Goal: Navigation & Orientation: Find specific page/section

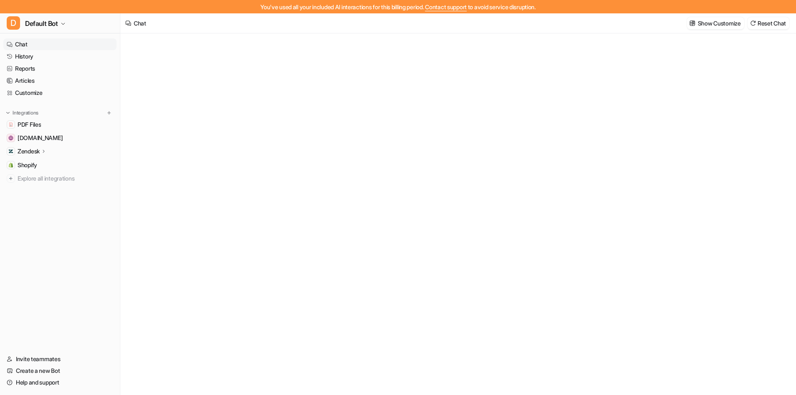
type textarea "**********"
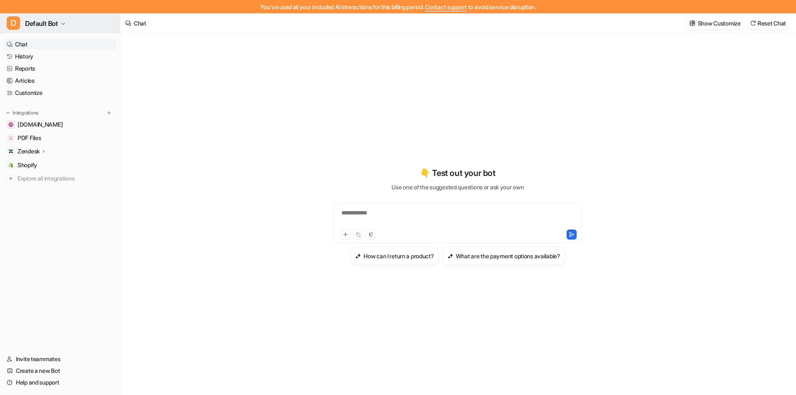
click at [28, 23] on span "Default Bot" at bounding box center [41, 24] width 33 height 12
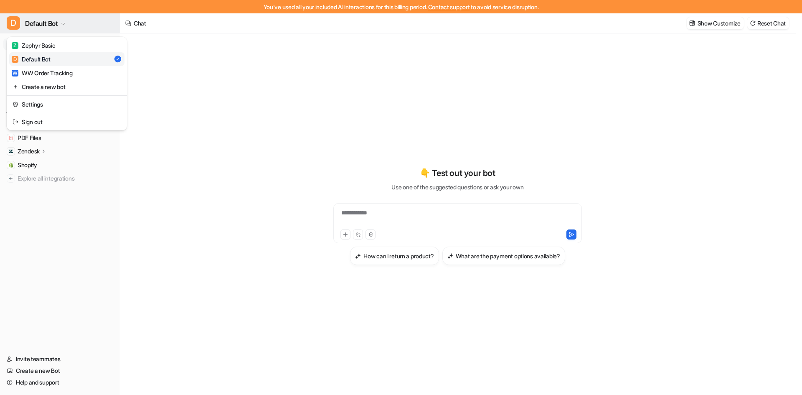
click at [28, 23] on span "Default Bot" at bounding box center [41, 24] width 33 height 12
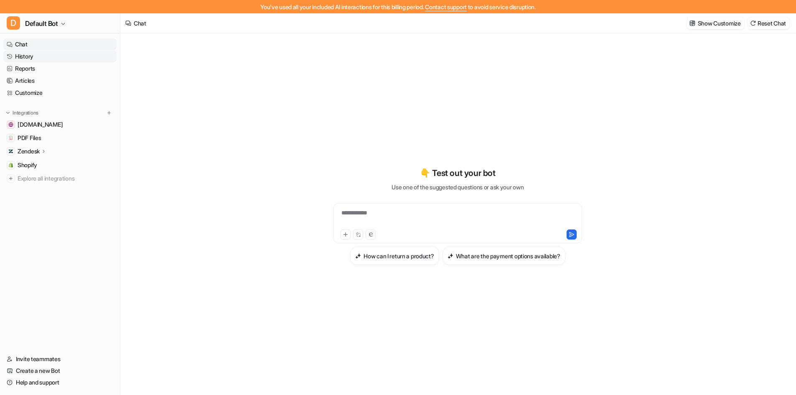
click at [38, 56] on link "History" at bounding box center [59, 57] width 113 height 12
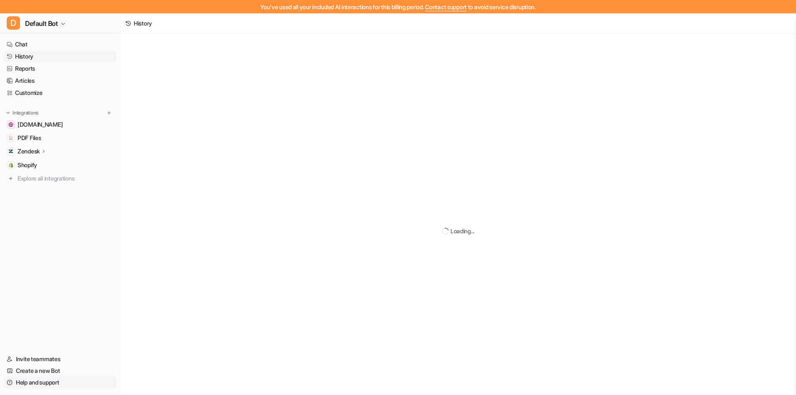
click at [51, 381] on link "Help and support" at bounding box center [59, 383] width 113 height 12
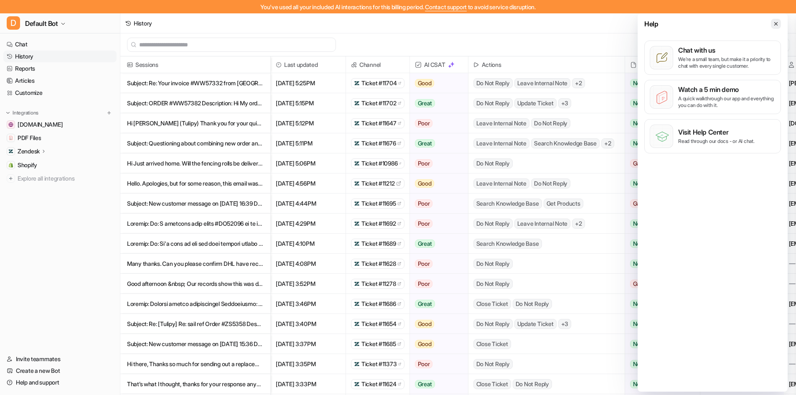
click at [776, 25] on icon at bounding box center [776, 24] width 6 height 6
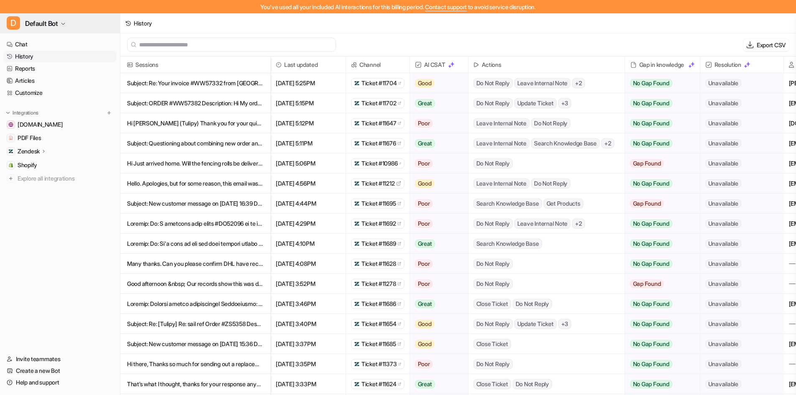
click at [53, 25] on span "Default Bot" at bounding box center [41, 24] width 33 height 12
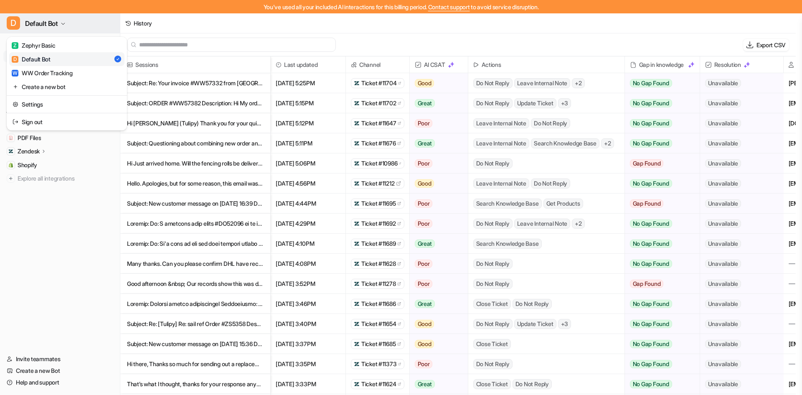
click at [55, 24] on span "Default Bot" at bounding box center [41, 24] width 33 height 12
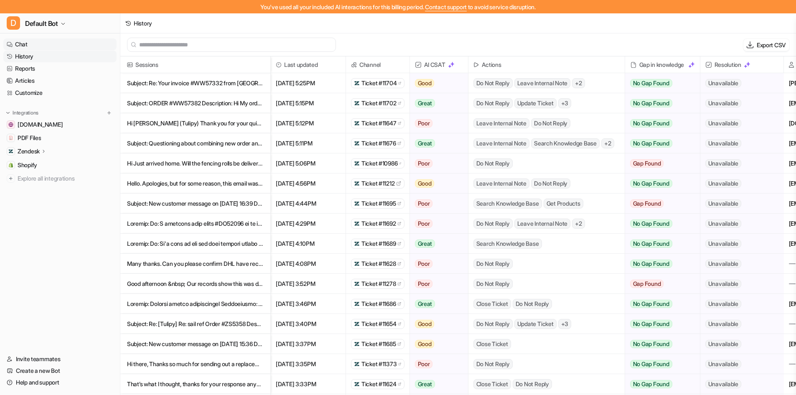
click at [32, 46] on link "Chat" at bounding box center [59, 44] width 113 height 12
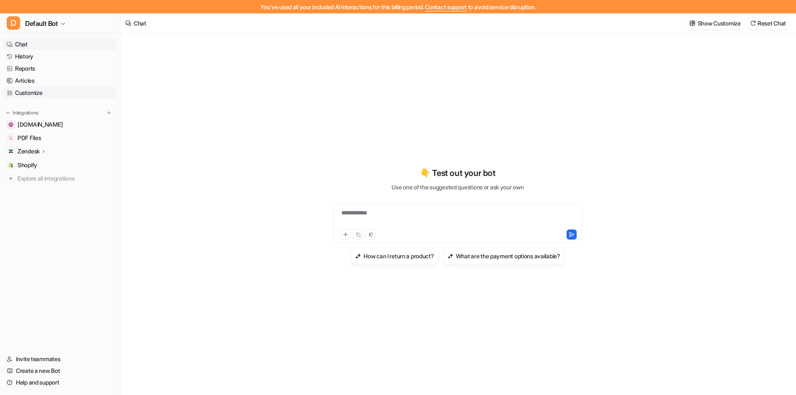
click at [33, 96] on link "Customize" at bounding box center [59, 93] width 113 height 12
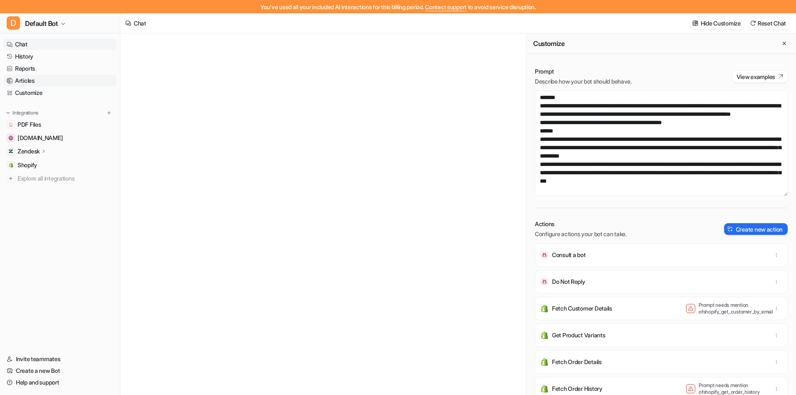
click at [29, 78] on link "Articles" at bounding box center [59, 81] width 113 height 12
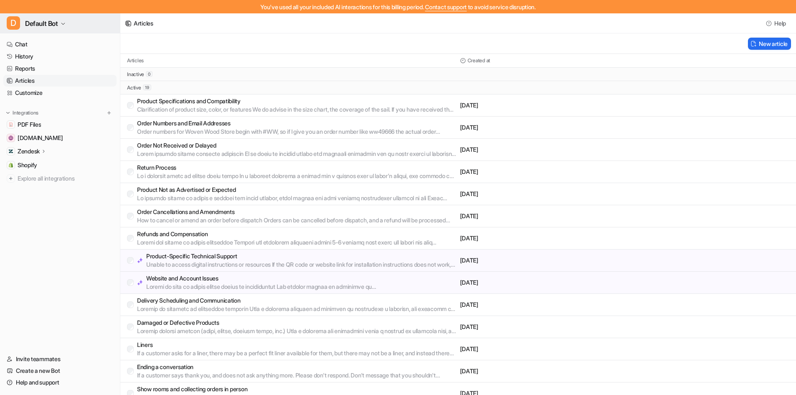
click at [45, 23] on span "Default Bot" at bounding box center [41, 24] width 33 height 12
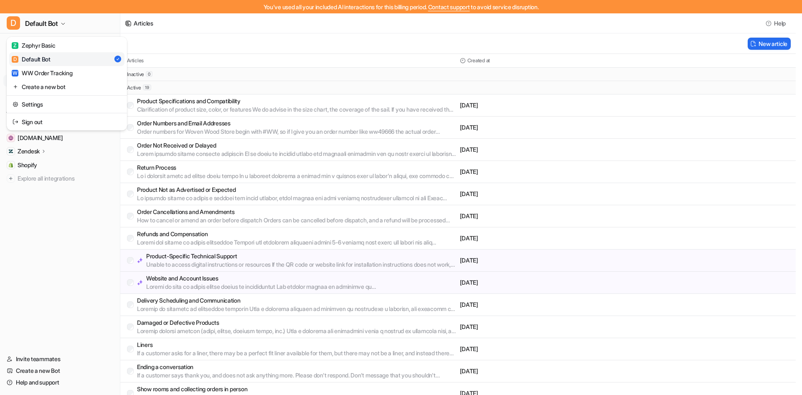
click at [92, 233] on div "D Default Bot Z Zephyr Basic D Default Bot W WW Order Tracking Create a new bot…" at bounding box center [60, 204] width 120 height 382
